Goal: Navigation & Orientation: Find specific page/section

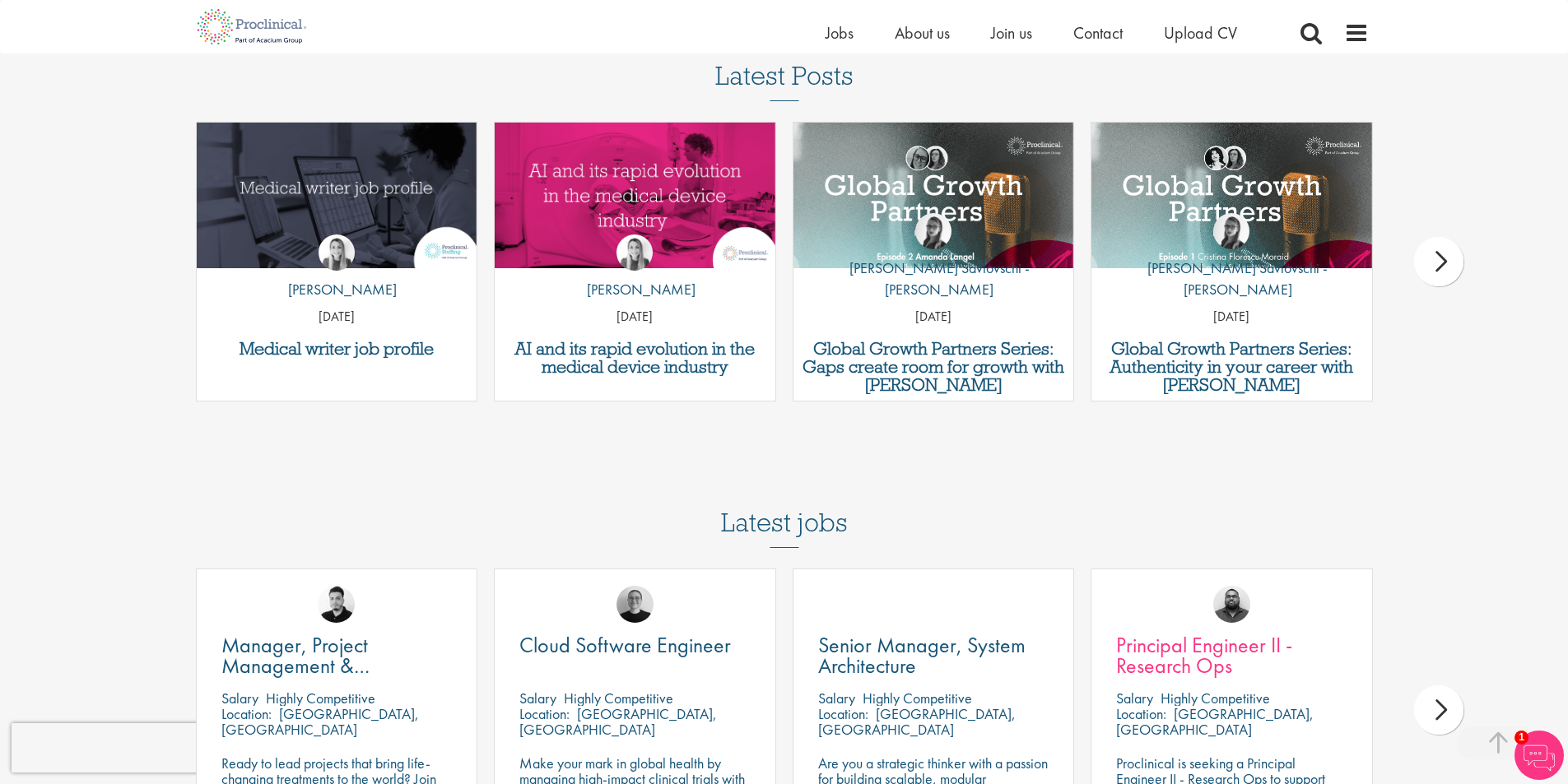
scroll to position [4369, 0]
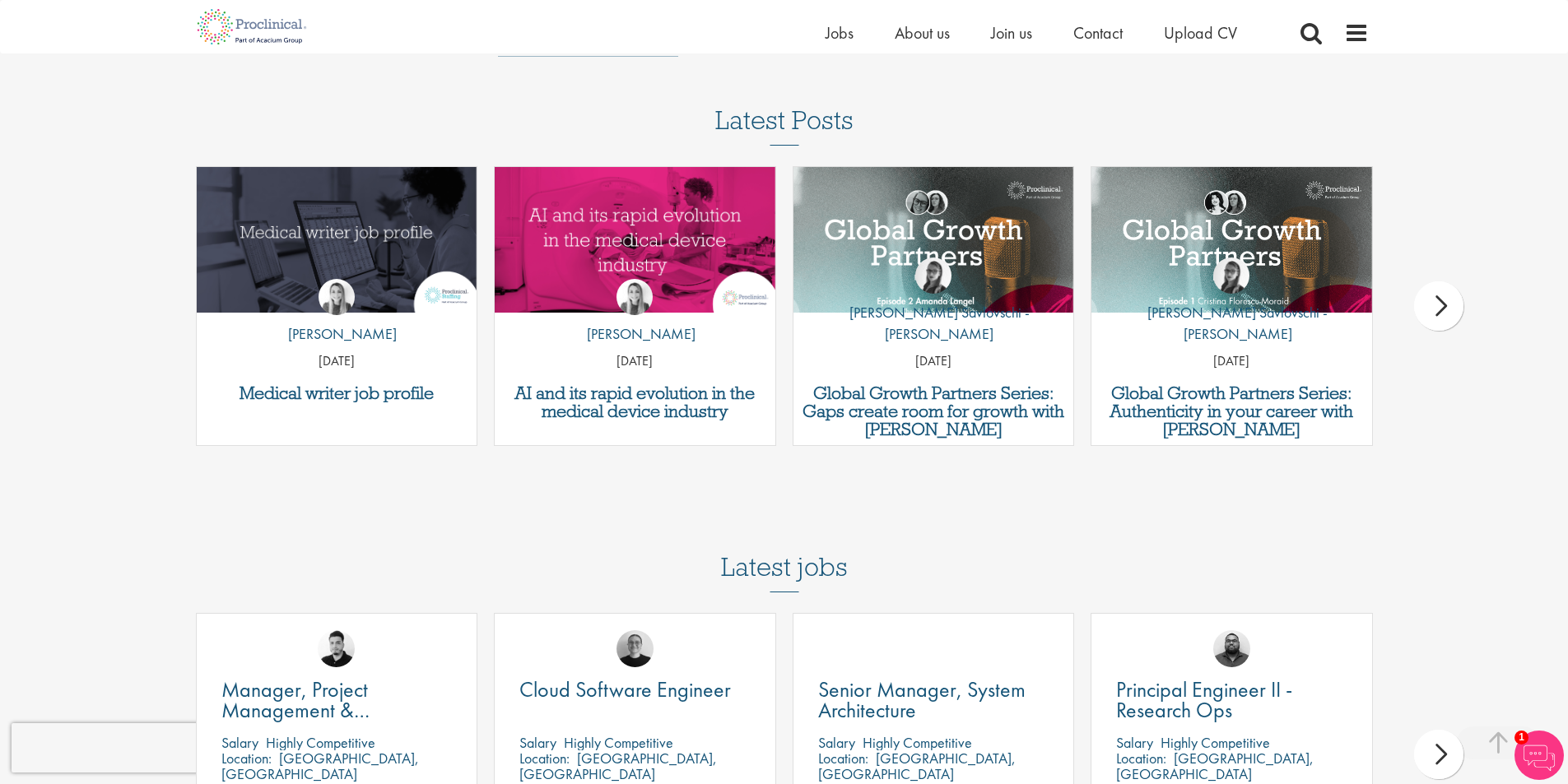
click at [1546, 748] on img at bounding box center [1538, 755] width 50 height 50
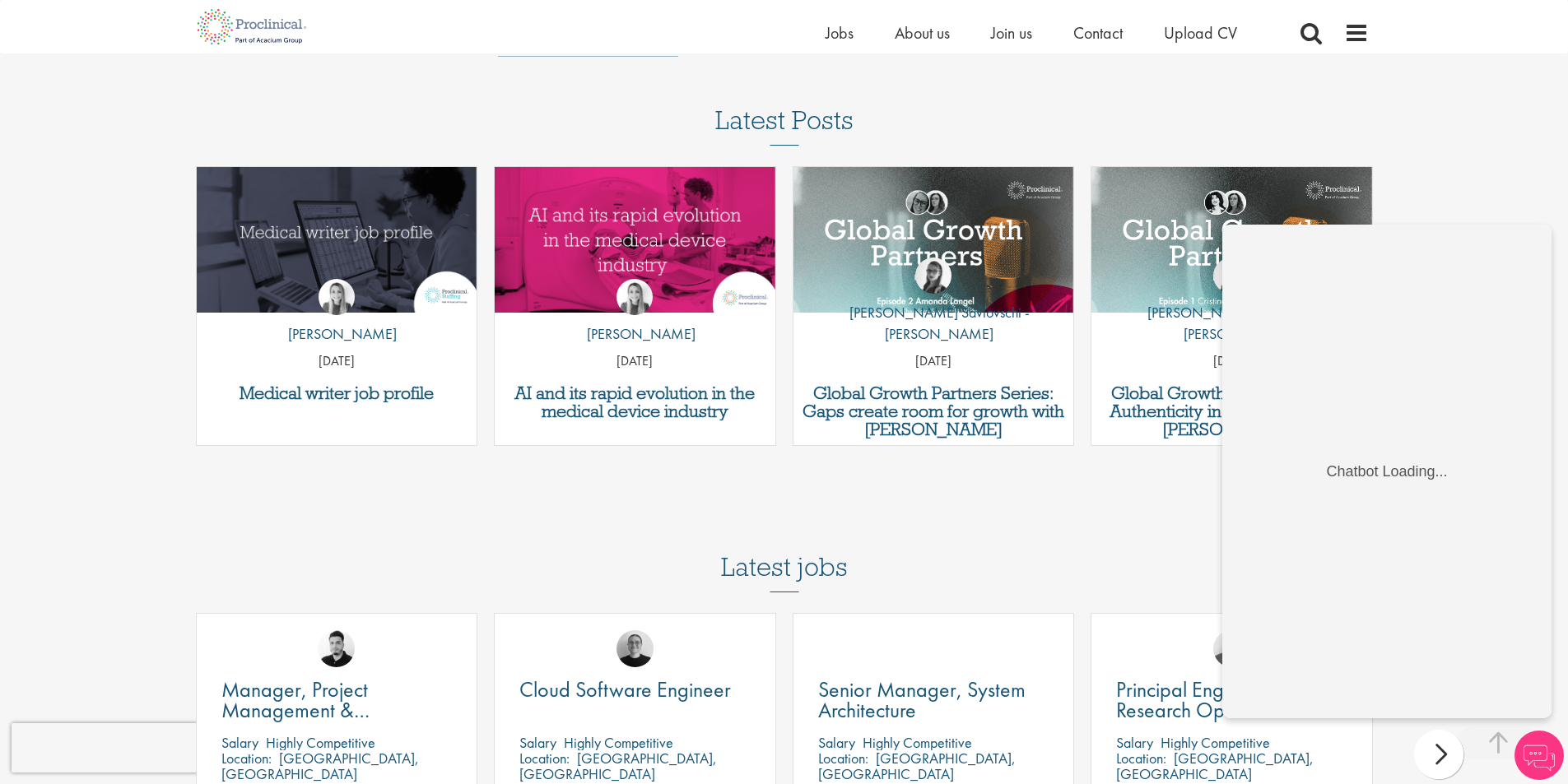
click at [1539, 754] on img at bounding box center [1538, 755] width 50 height 50
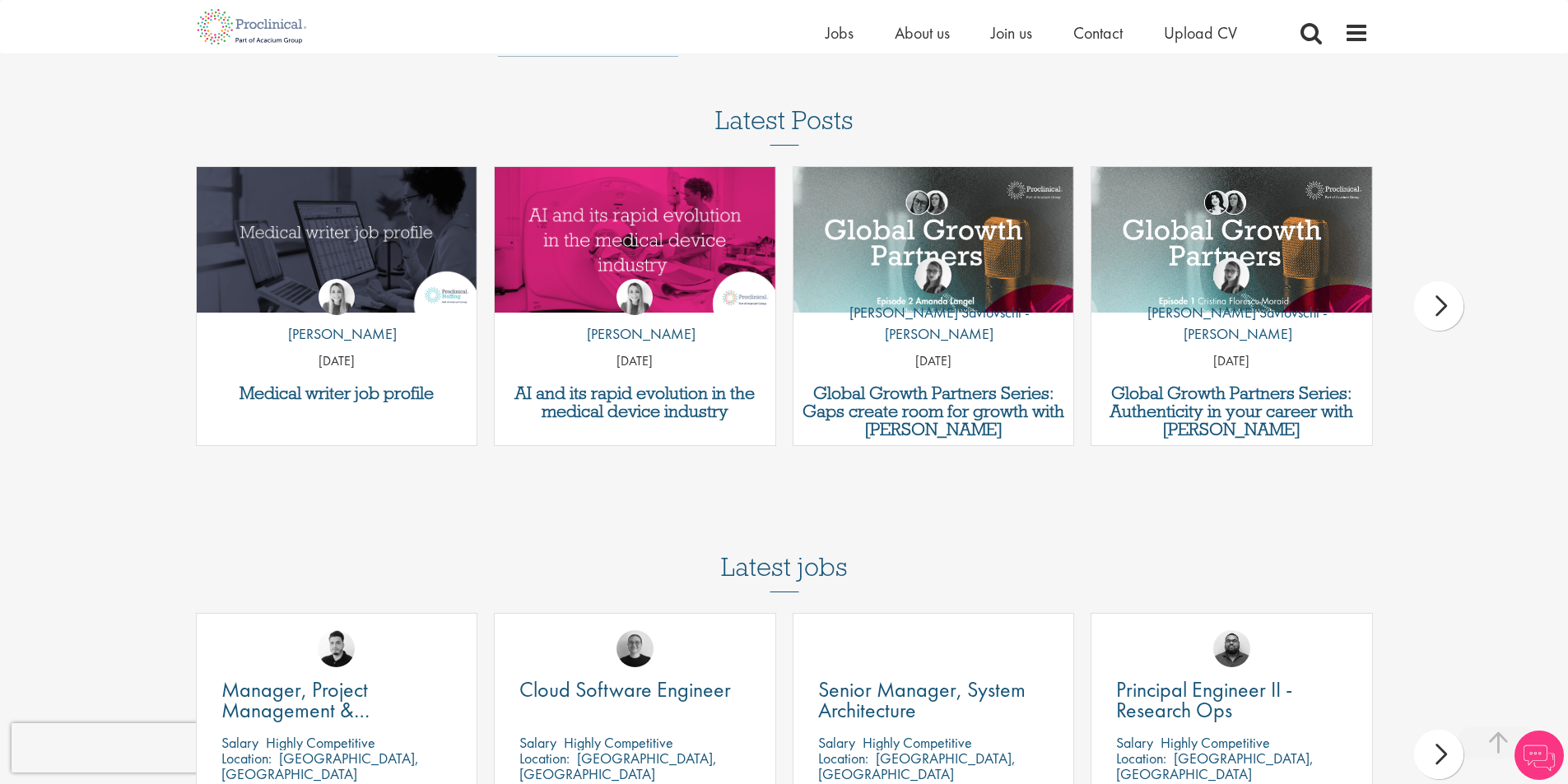
click at [1539, 754] on img at bounding box center [1538, 755] width 50 height 50
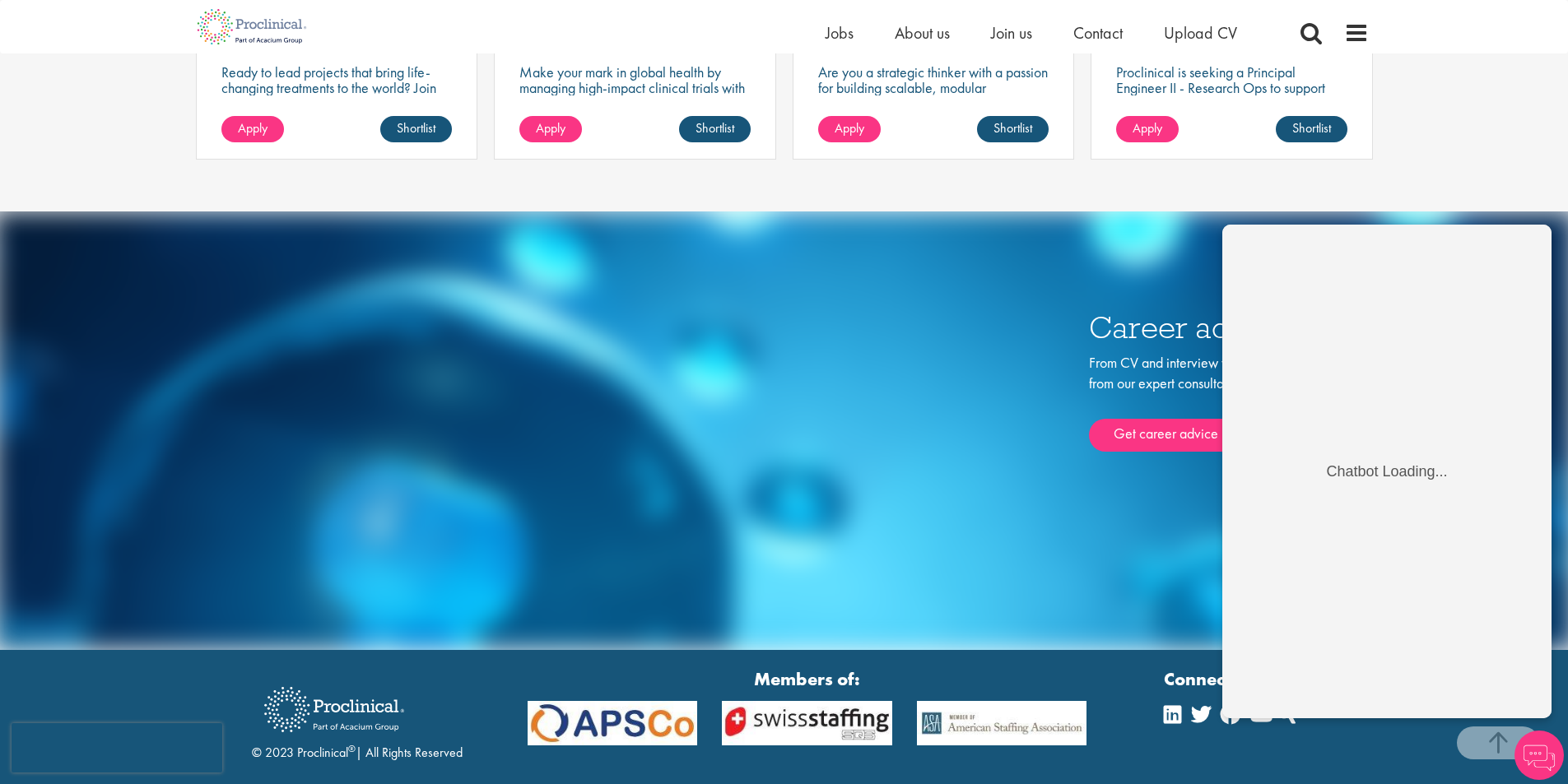
scroll to position [5192, 0]
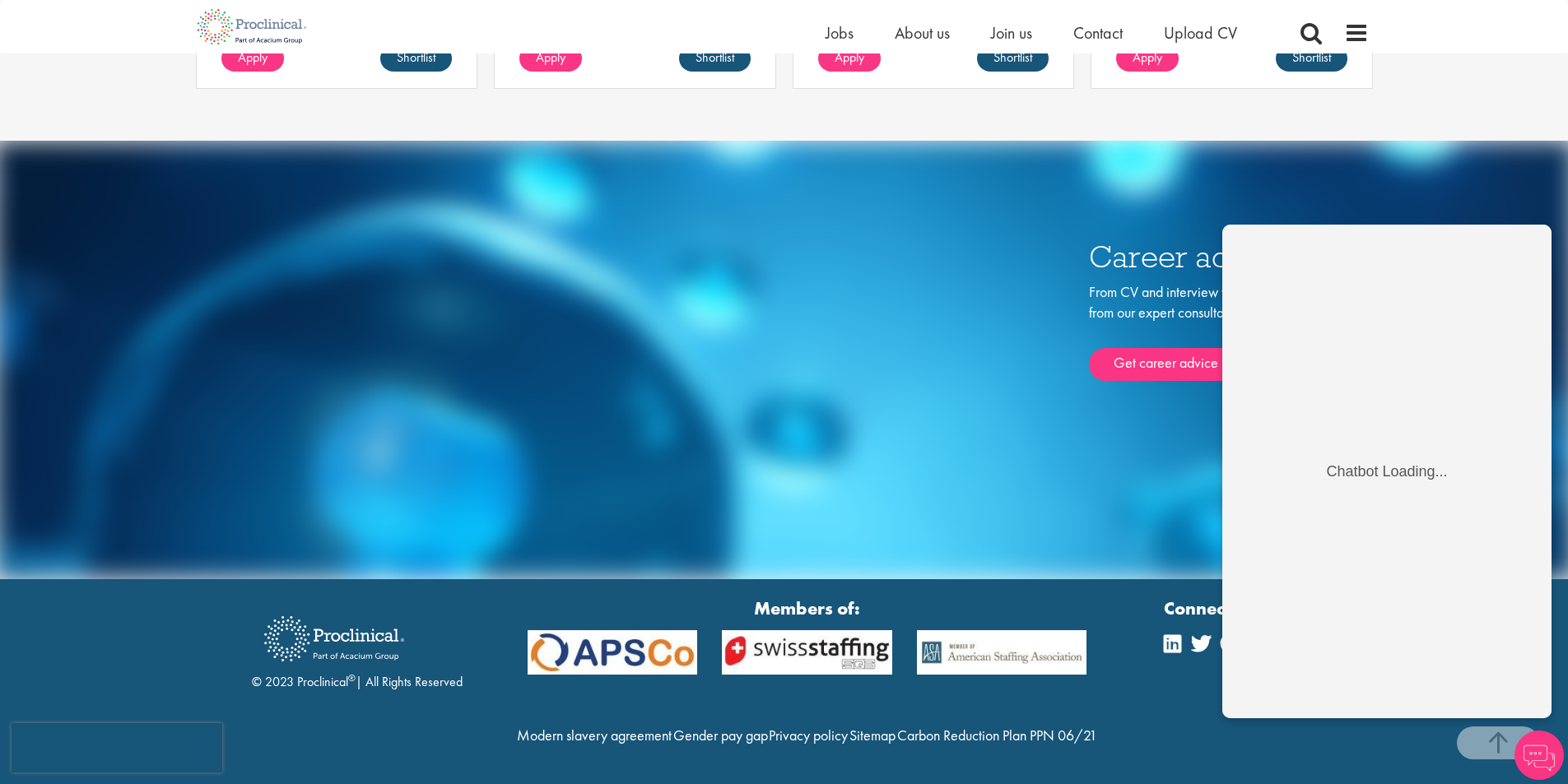
click at [1551, 758] on img at bounding box center [1538, 755] width 50 height 50
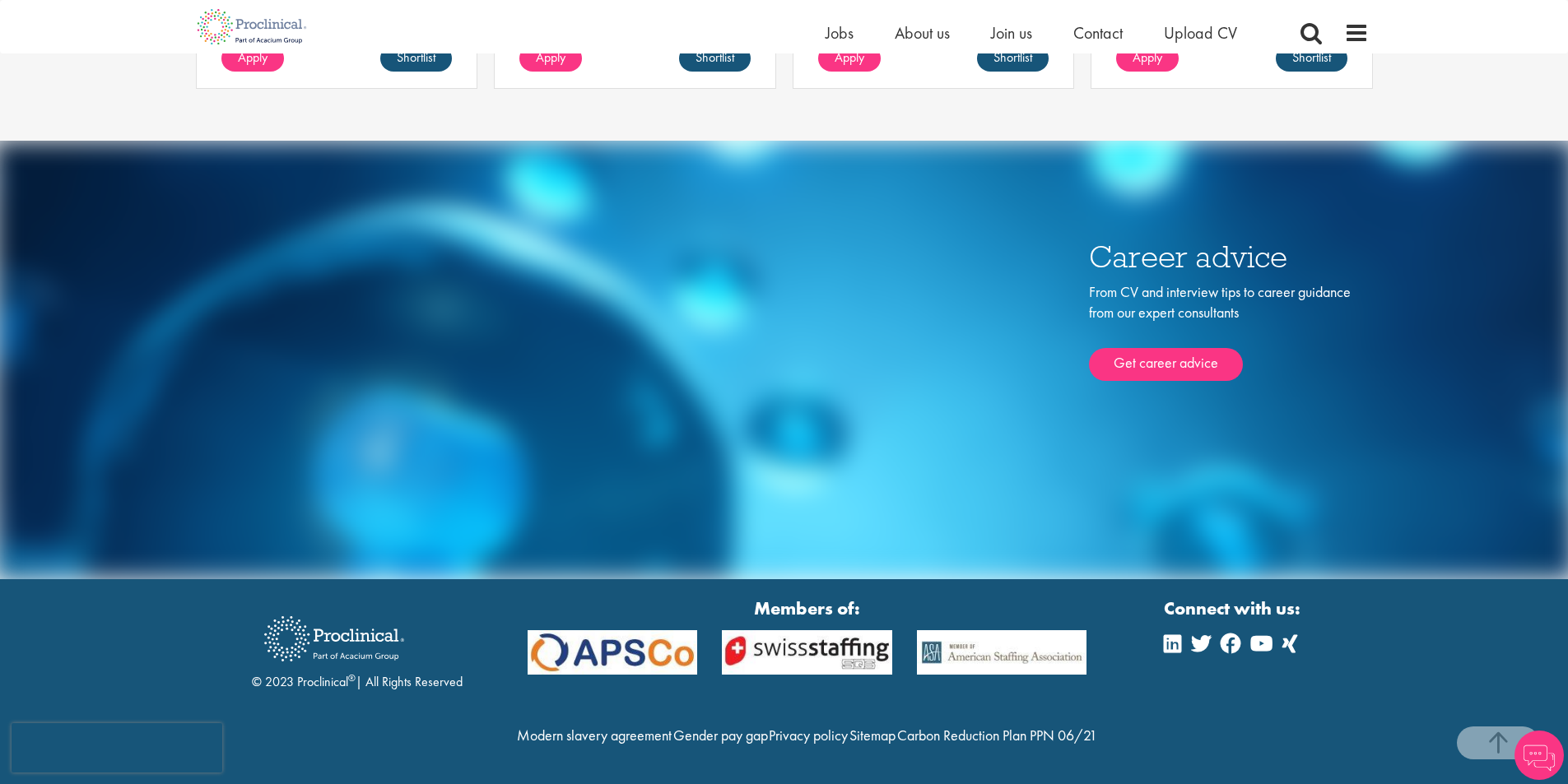
click at [847, 332] on div "Career advice From CV and interview tips to career guidance from our expert con…" at bounding box center [784, 359] width 1193 height 438
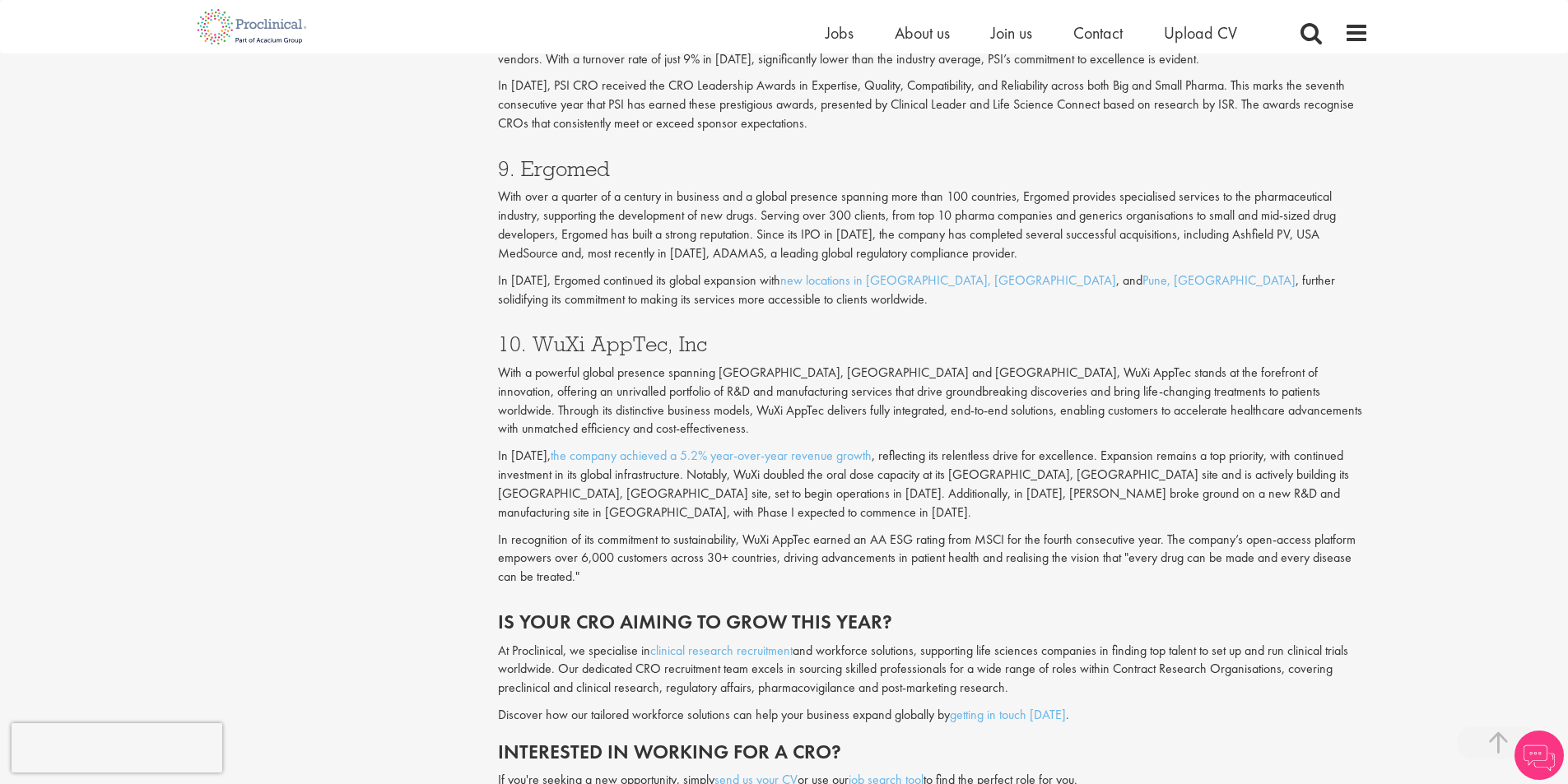
scroll to position [3547, 0]
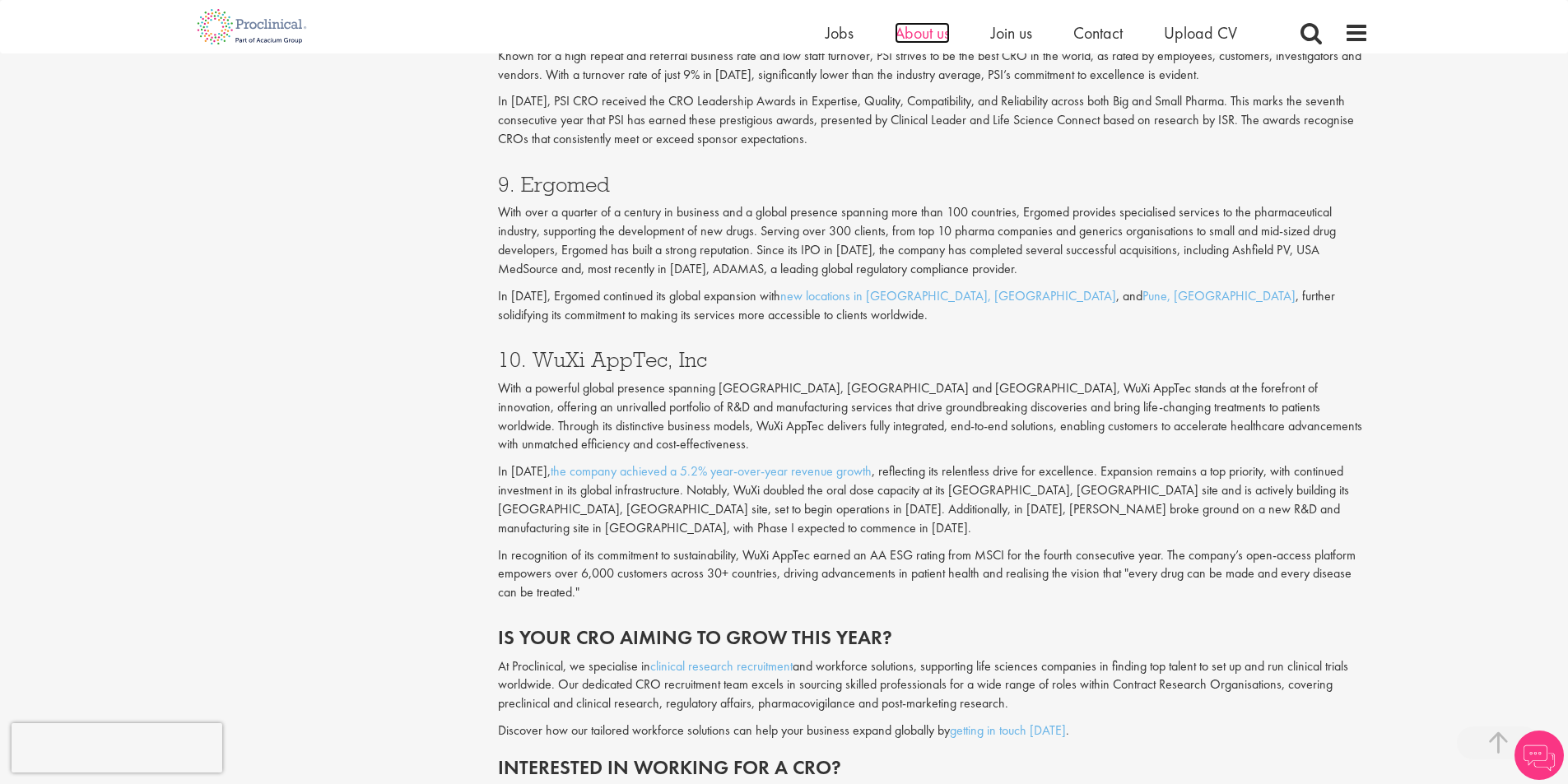
click at [920, 35] on span "About us" at bounding box center [922, 33] width 55 height 21
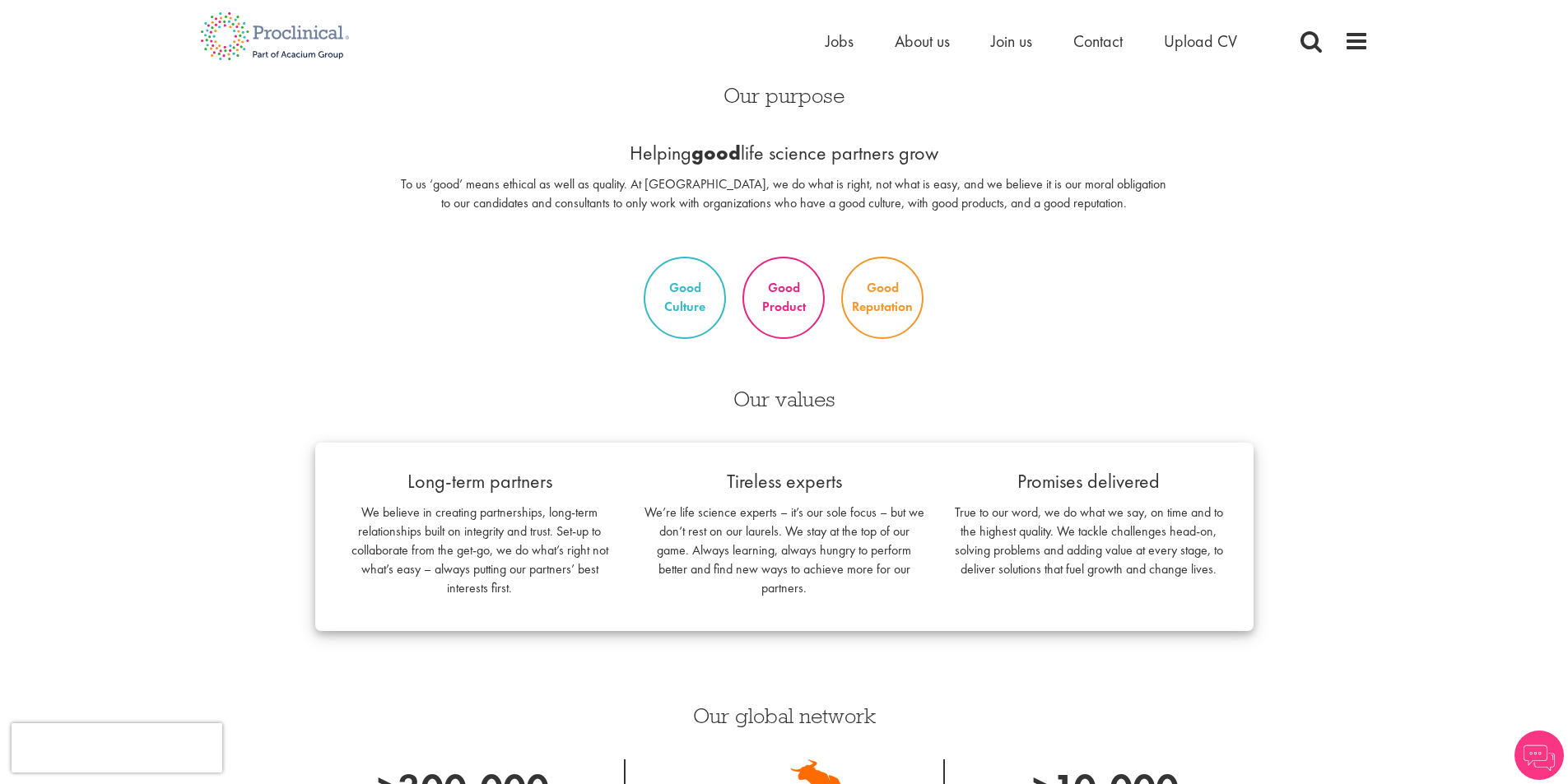
scroll to position [987, 0]
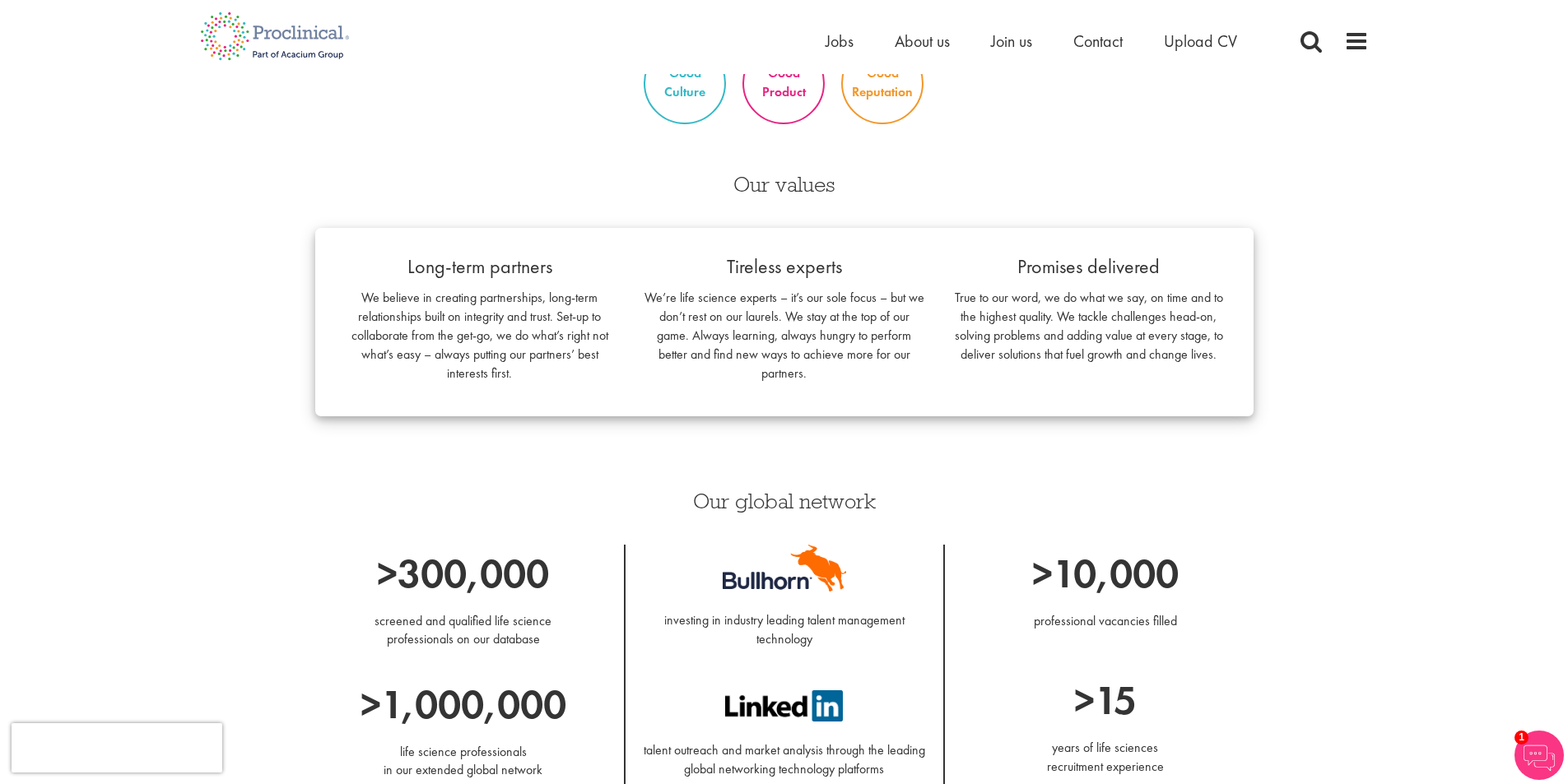
click at [1541, 761] on img at bounding box center [1538, 755] width 50 height 50
